Goal: Task Accomplishment & Management: Complete application form

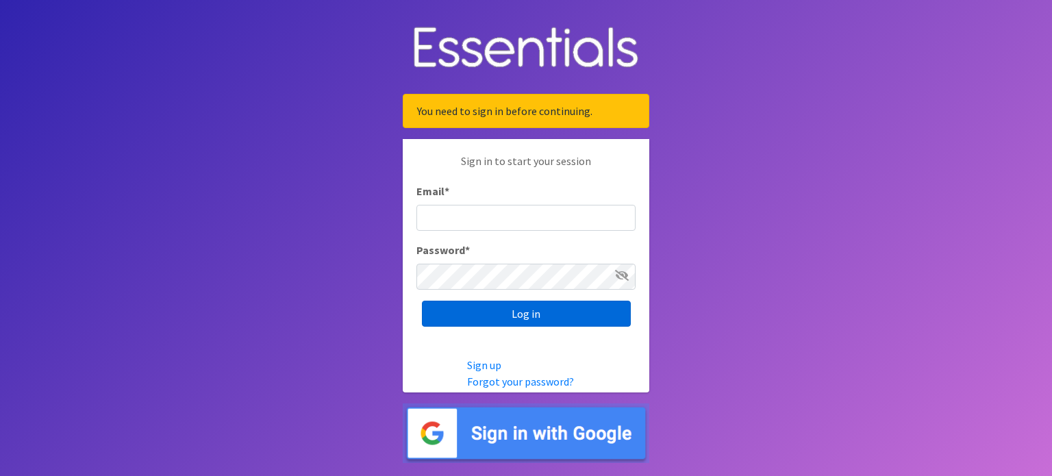
type input "[EMAIL_ADDRESS][DOMAIN_NAME]"
click at [530, 311] on input "Log in" at bounding box center [526, 314] width 209 height 26
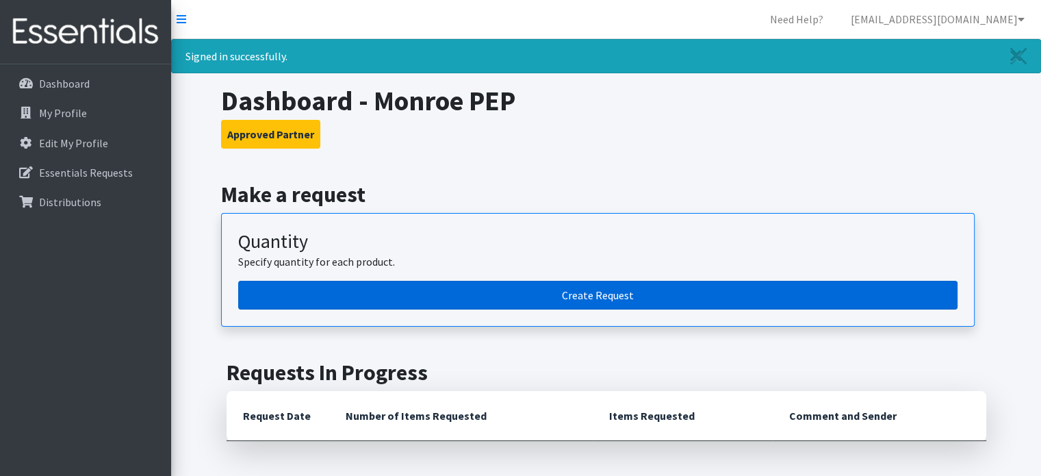
click at [601, 293] on link "Create Request" at bounding box center [597, 295] width 719 height 29
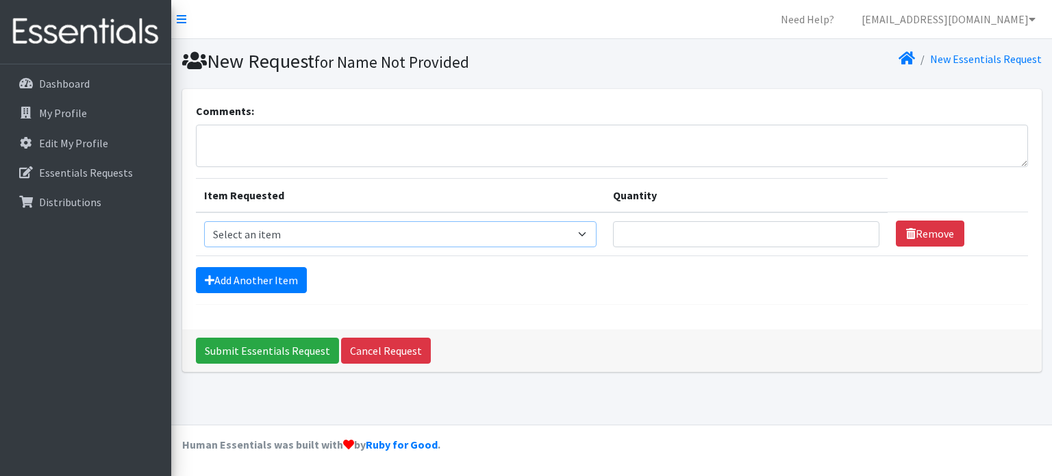
click at [589, 233] on select "Select an item Box - 2T-3T Pull-ups [200 Pull-ups/8 Packs] Box - 3T-4T Pull-ups…" at bounding box center [400, 234] width 393 height 26
select select "14392"
click at [204, 221] on select "Select an item Box - 2T-3T Pull-ups [200 Pull-ups/8 Packs] Box - 3T-4T Pull-ups…" at bounding box center [400, 234] width 393 height 26
type input "1"
click at [856, 233] on input "1" at bounding box center [746, 234] width 266 height 26
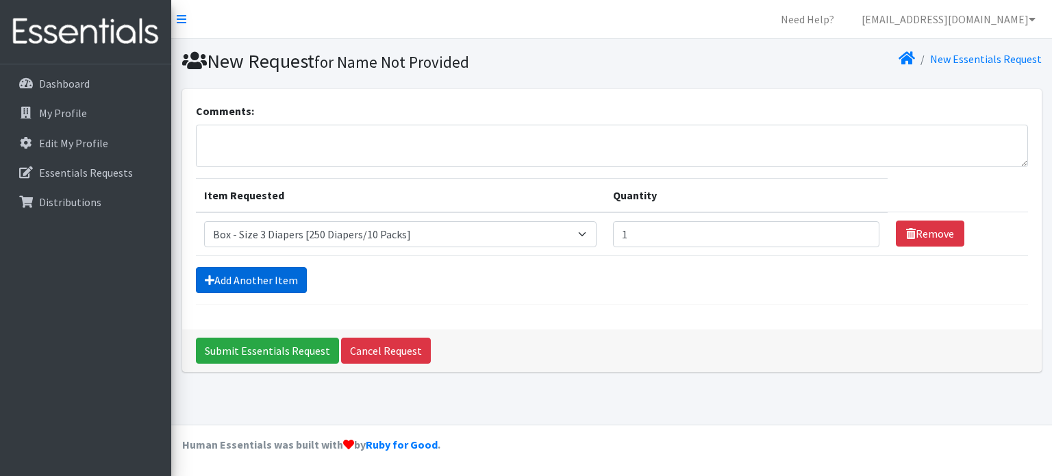
click at [256, 281] on link "Add Another Item" at bounding box center [251, 280] width 111 height 26
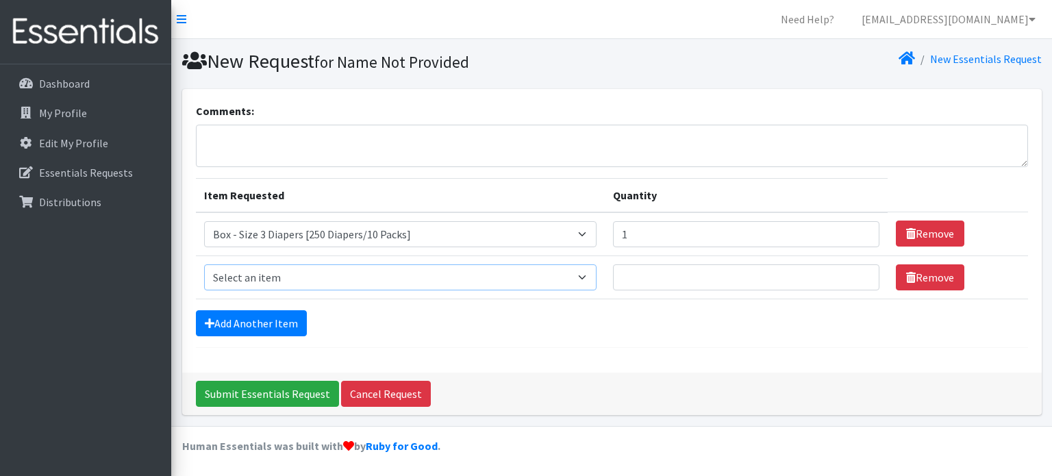
click at [589, 277] on select "Select an item Box - 2T-3T Pull-ups [200 Pull-ups/8 Packs] Box - 3T-4T Pull-ups…" at bounding box center [400, 277] width 393 height 26
select select "14395"
click at [204, 264] on select "Select an item Box - 2T-3T Pull-ups [200 Pull-ups/8 Packs] Box - 3T-4T Pull-ups…" at bounding box center [400, 277] width 393 height 26
type input "1"
click at [862, 273] on input "1" at bounding box center [746, 277] width 266 height 26
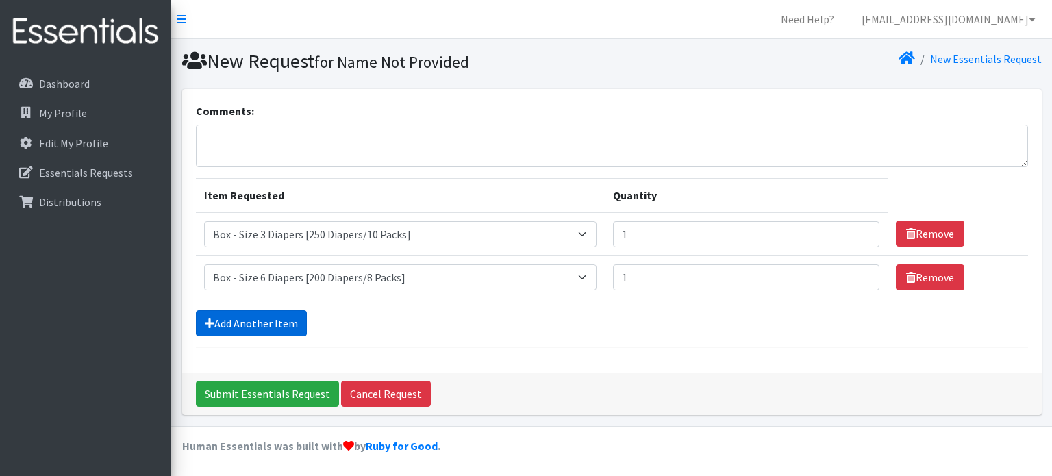
click at [268, 314] on link "Add Another Item" at bounding box center [251, 323] width 111 height 26
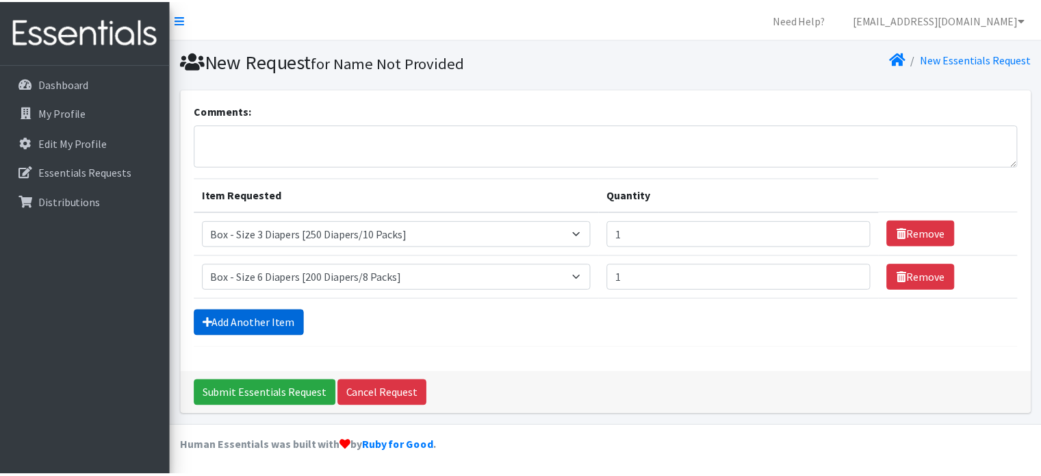
scroll to position [42, 0]
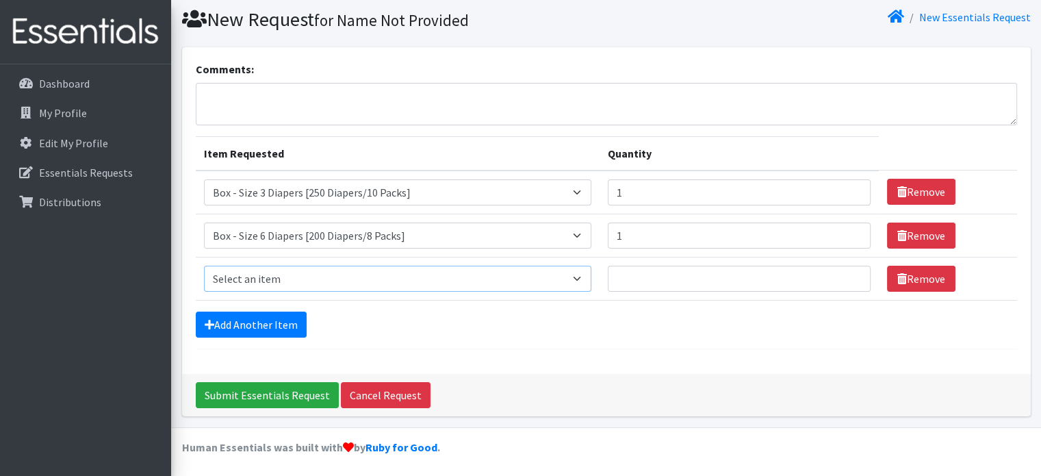
click at [504, 279] on select "Select an item Box - 2T-3T Pull-ups [200 Pull-ups/8 Packs] Box - 3T-4T Pull-ups…" at bounding box center [397, 279] width 387 height 26
select select "9774"
click at [204, 266] on select "Select an item Box - 2T-3T Pull-ups [200 Pull-ups/8 Packs] Box - 3T-4T Pull-ups…" at bounding box center [397, 279] width 387 height 26
click at [854, 275] on input "1" at bounding box center [739, 279] width 263 height 26
click at [852, 273] on input "2" at bounding box center [739, 279] width 263 height 26
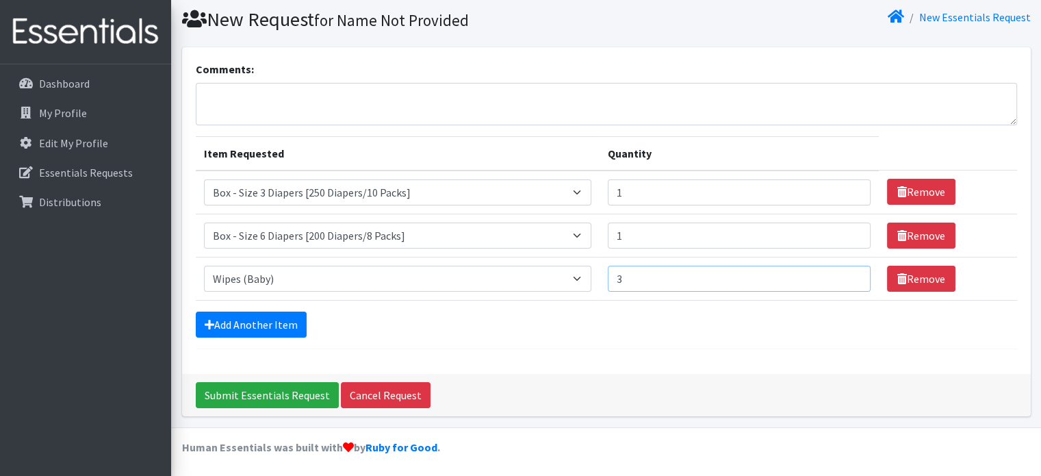
type input "3"
click at [850, 270] on input "3" at bounding box center [739, 279] width 263 height 26
click at [257, 316] on link "Add Another Item" at bounding box center [251, 324] width 111 height 26
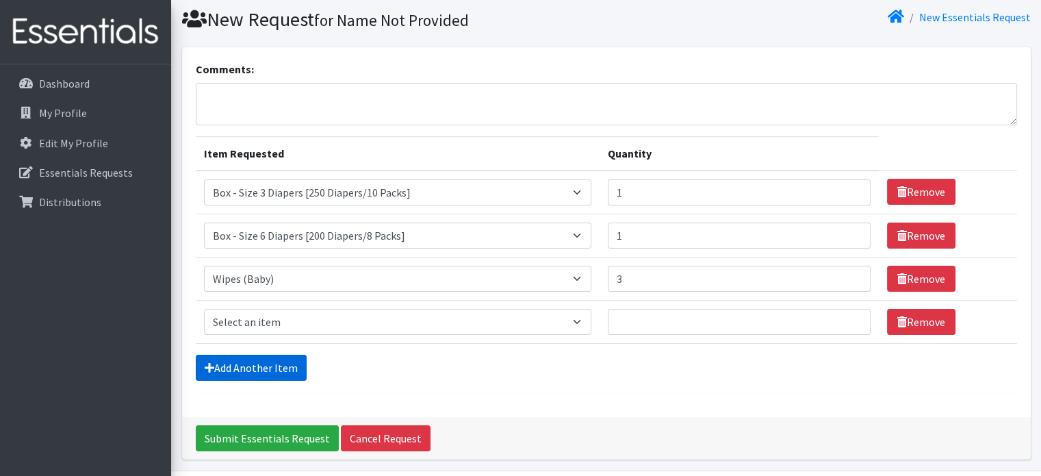
scroll to position [85, 0]
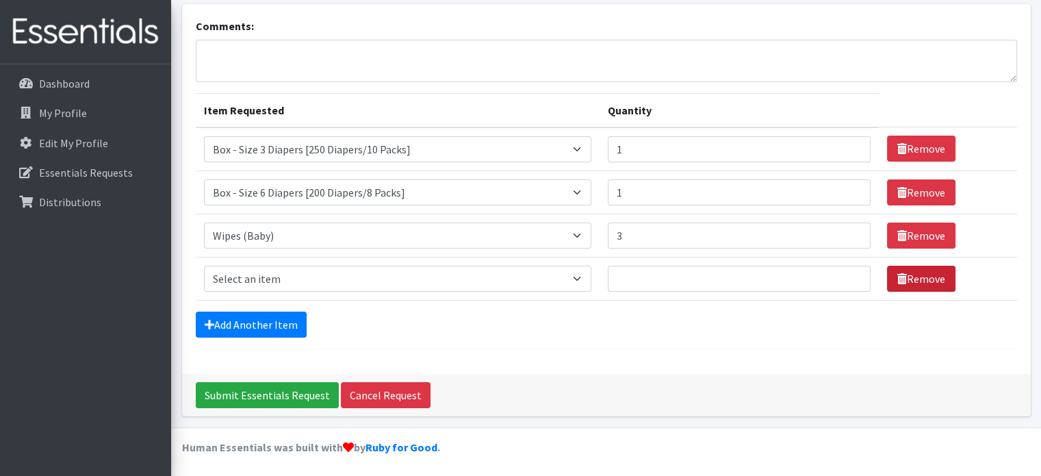
click at [916, 270] on link "Remove" at bounding box center [921, 279] width 68 height 26
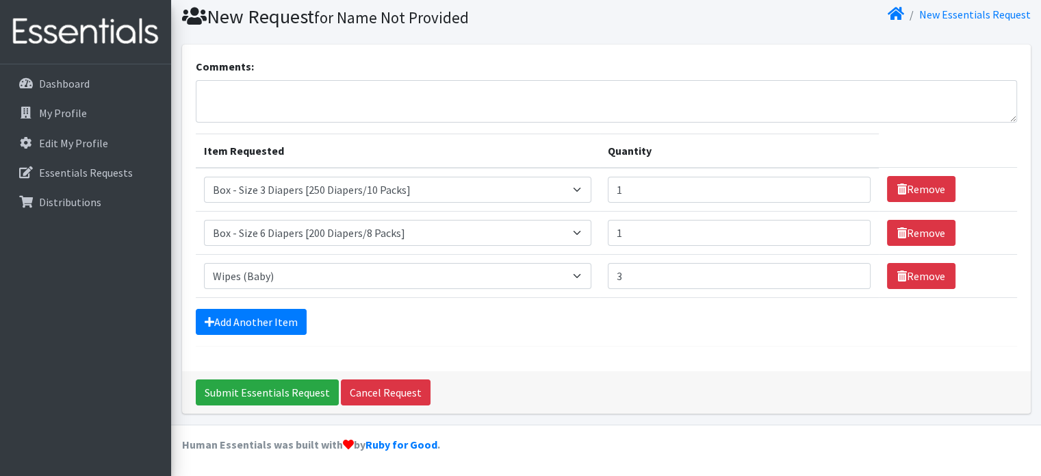
scroll to position [42, 0]
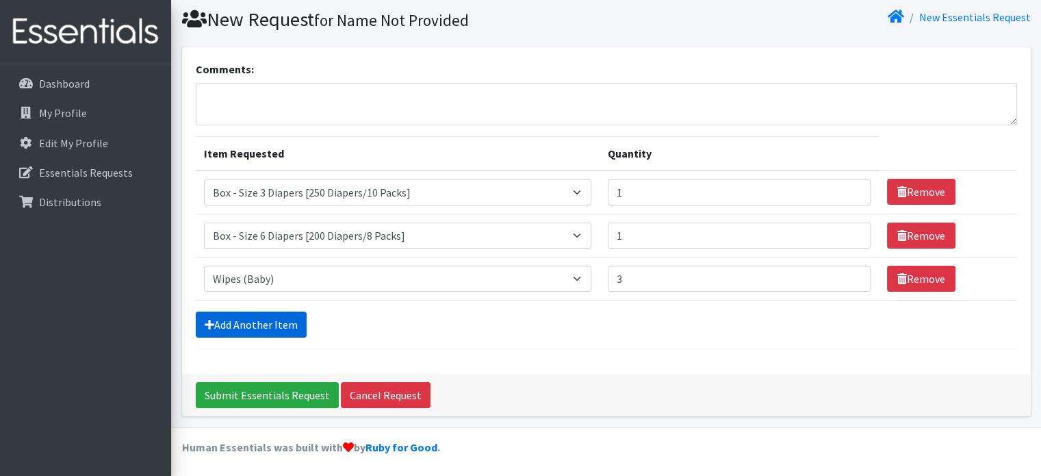
click at [262, 322] on link "Add Another Item" at bounding box center [251, 324] width 111 height 26
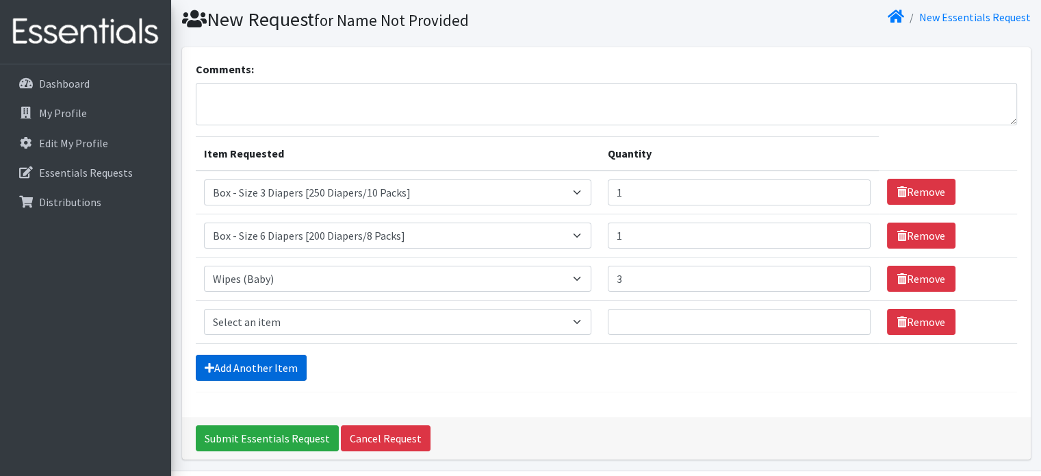
scroll to position [85, 0]
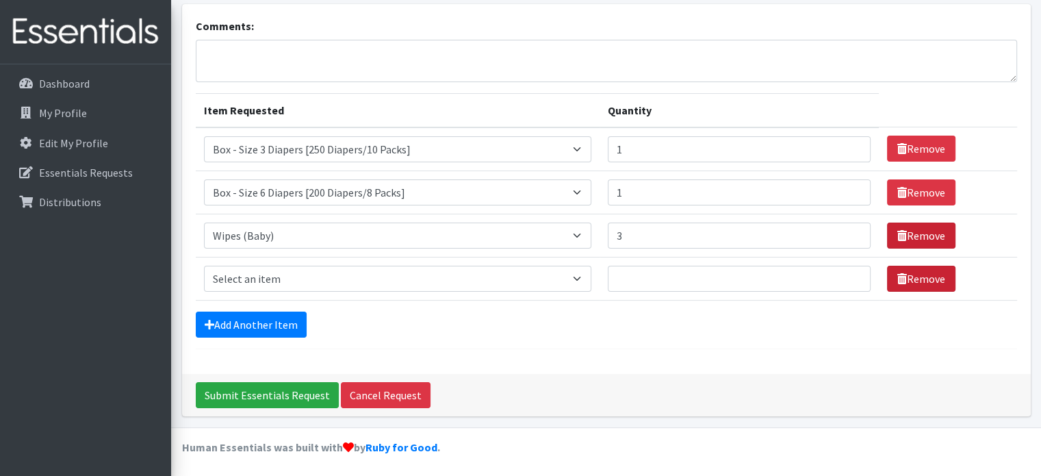
click at [910, 272] on link "Remove" at bounding box center [921, 279] width 68 height 26
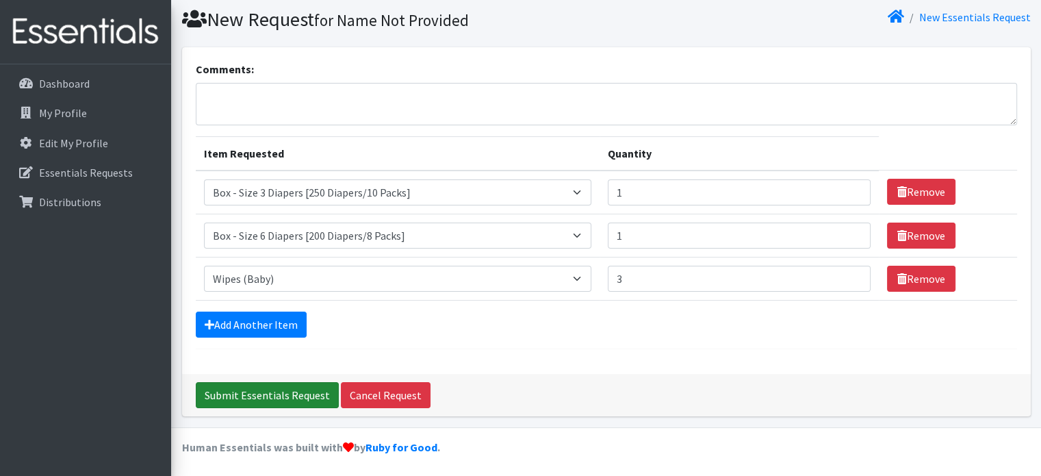
click at [259, 389] on input "Submit Essentials Request" at bounding box center [267, 395] width 143 height 26
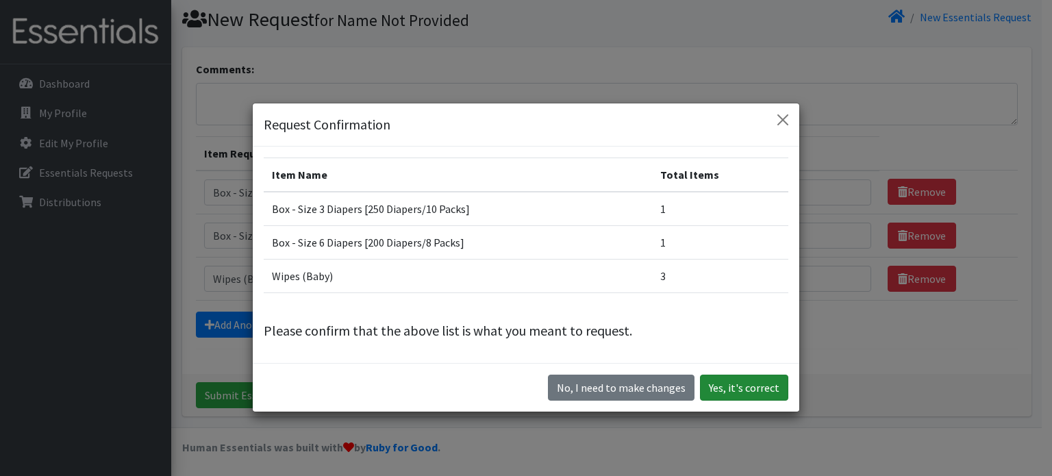
click at [750, 385] on button "Yes, it's correct" at bounding box center [744, 387] width 88 height 26
